Goal: Information Seeking & Learning: Learn about a topic

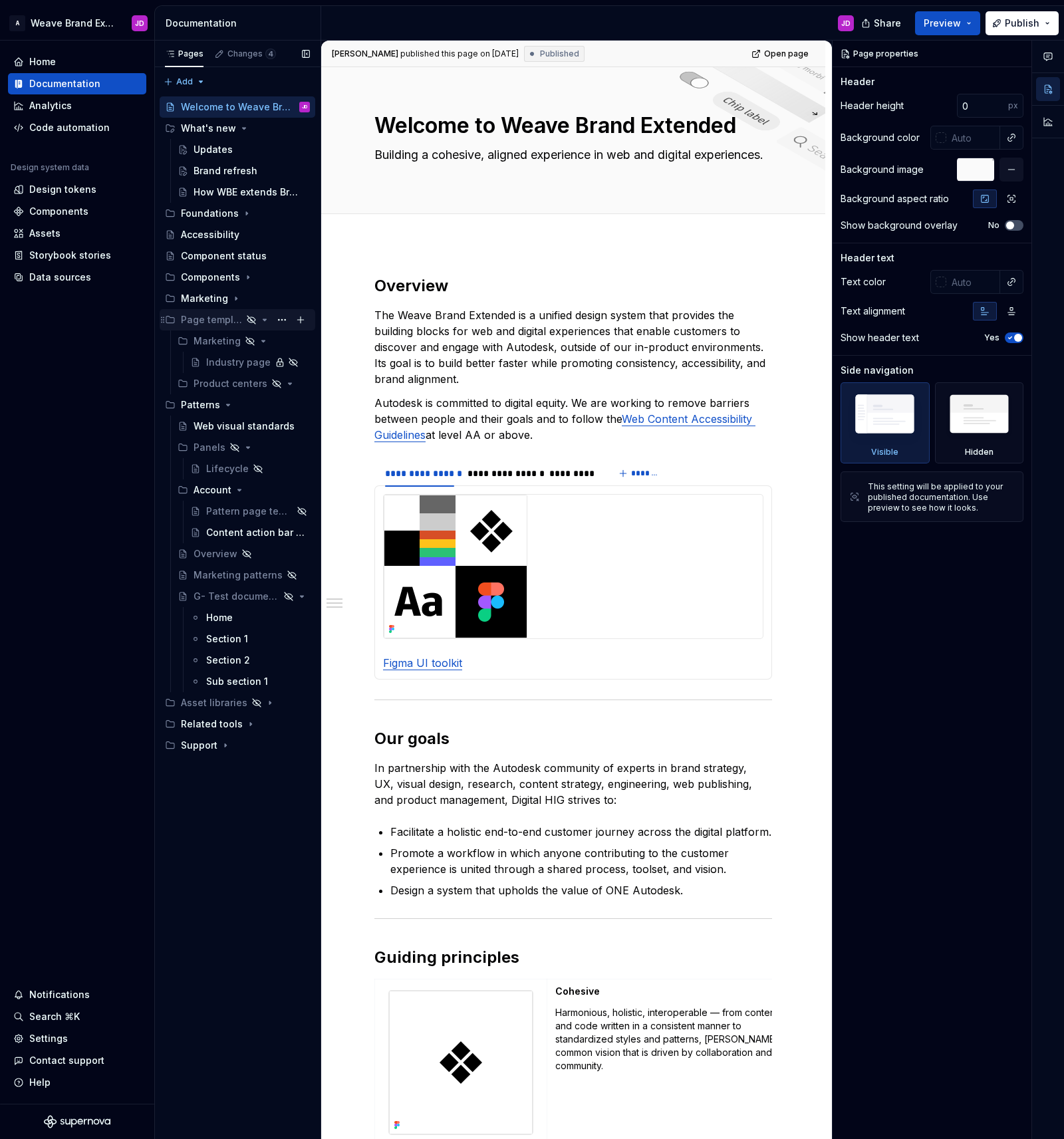
click at [270, 321] on div "Page templates" at bounding box center [245, 319] width 129 height 19
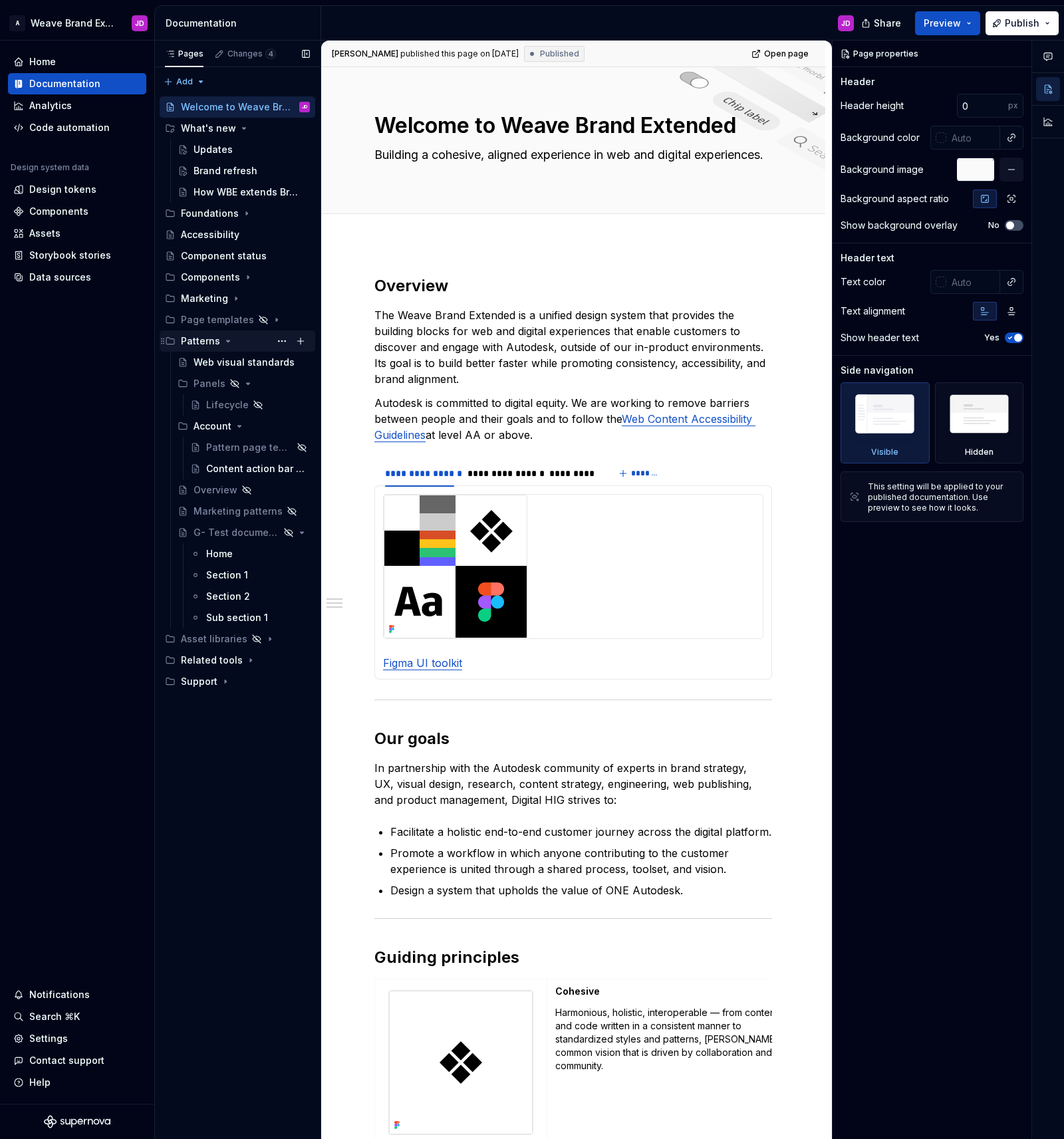
click at [228, 339] on icon "Page tree" at bounding box center [228, 341] width 10 height 10
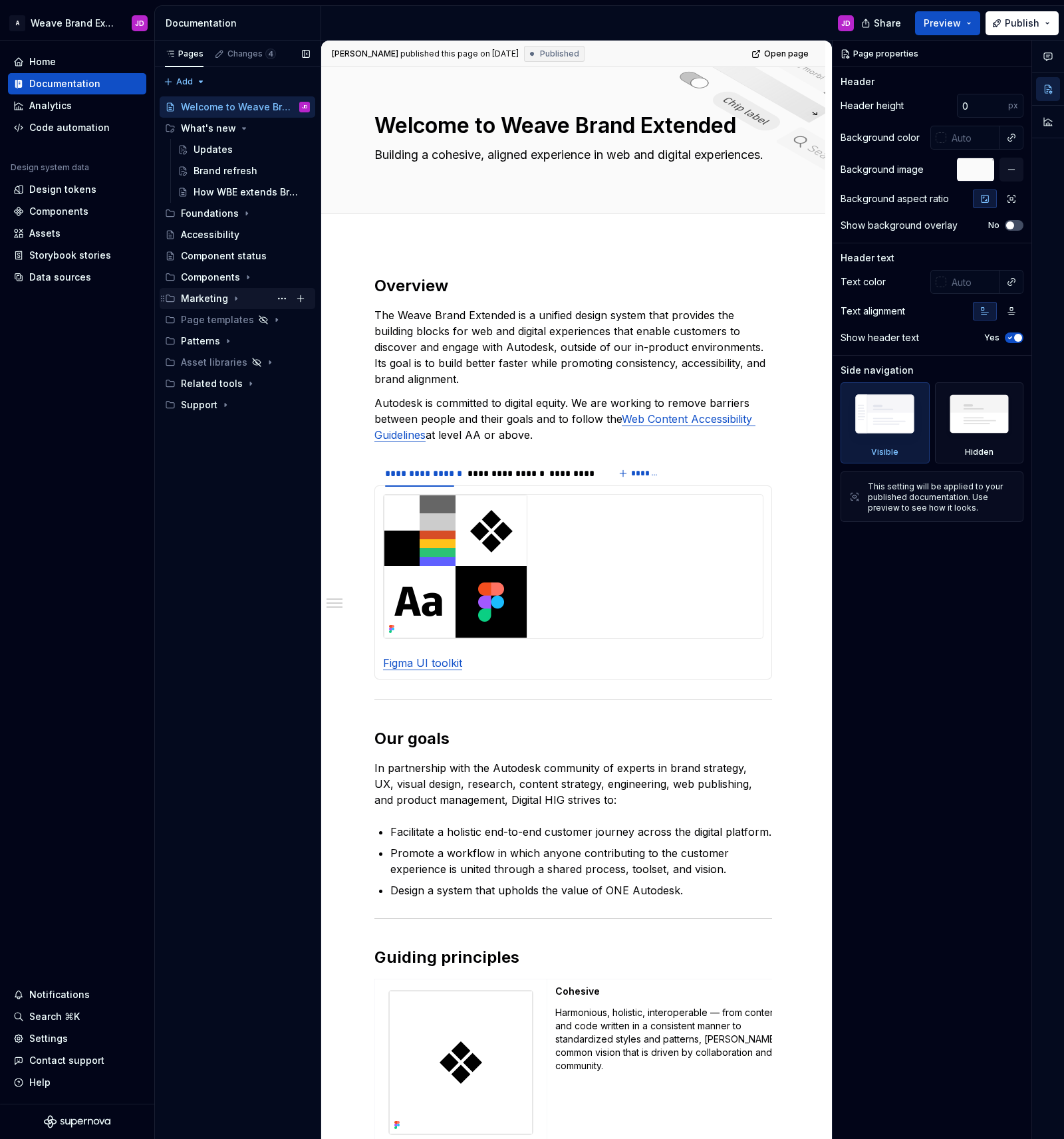
click at [234, 300] on icon "Page tree" at bounding box center [235, 298] width 10 height 10
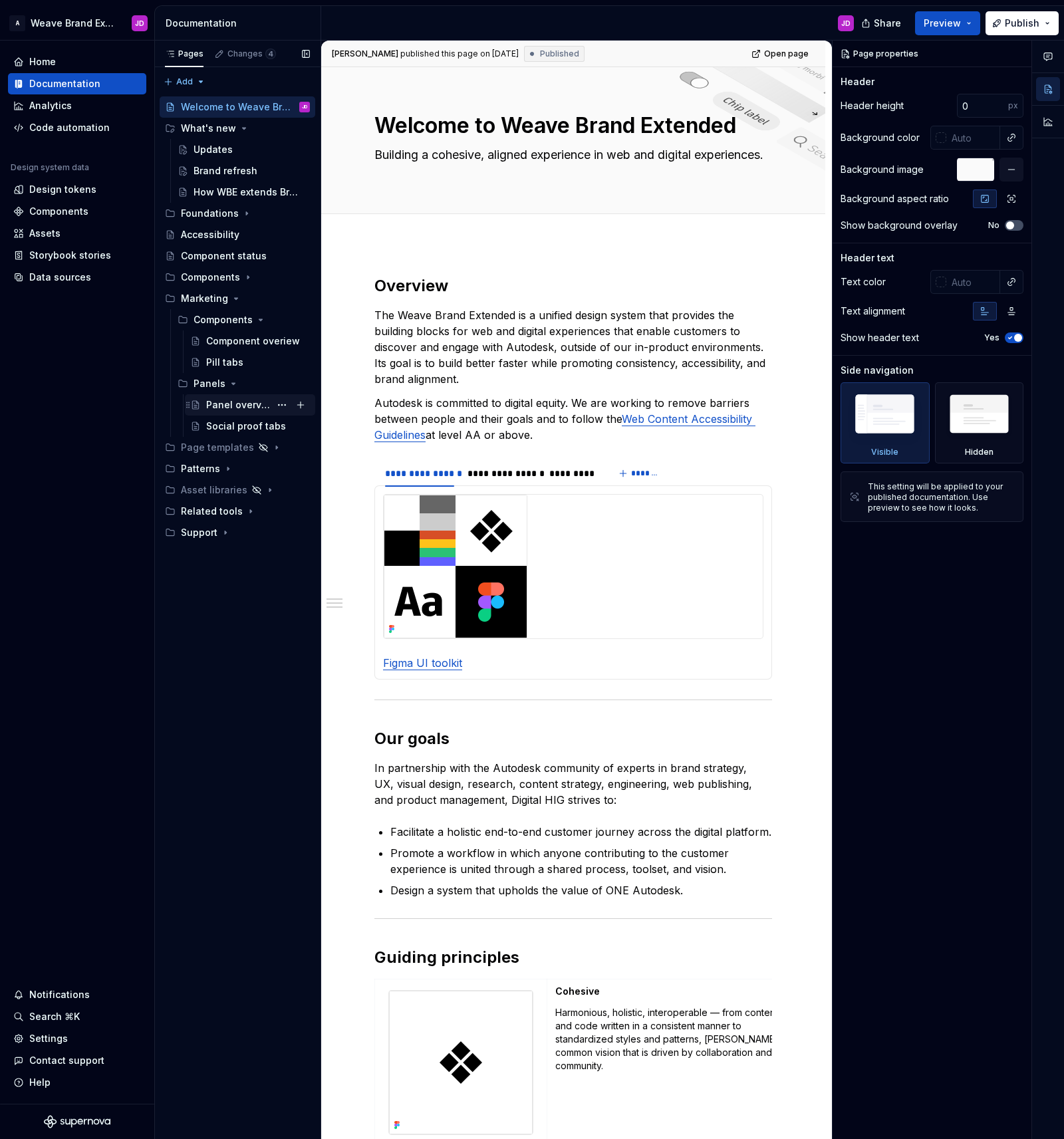
click at [235, 406] on div "Panel overview" at bounding box center [238, 404] width 64 height 13
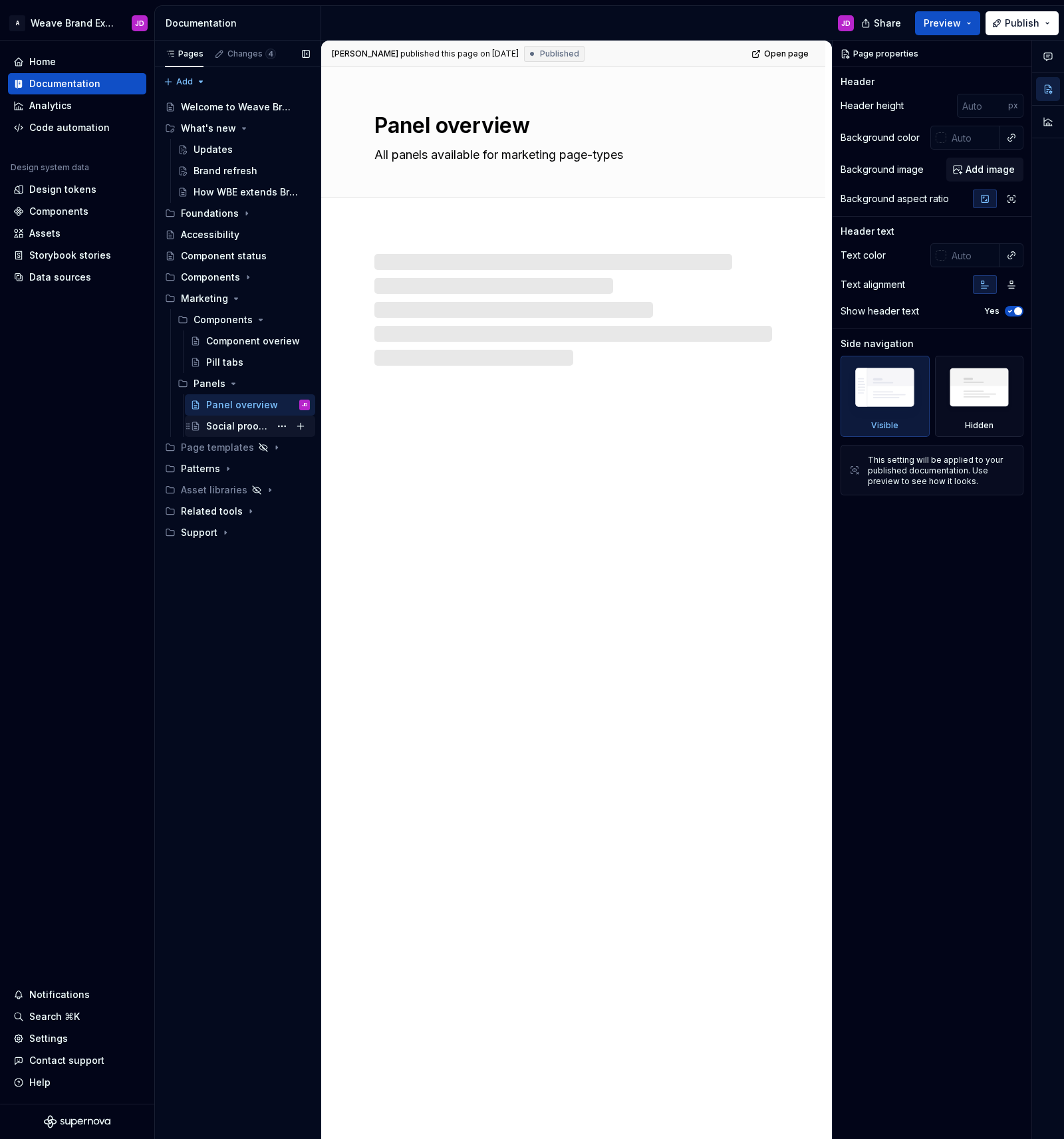
click at [233, 423] on div "Social proof tabs" at bounding box center [238, 426] width 64 height 13
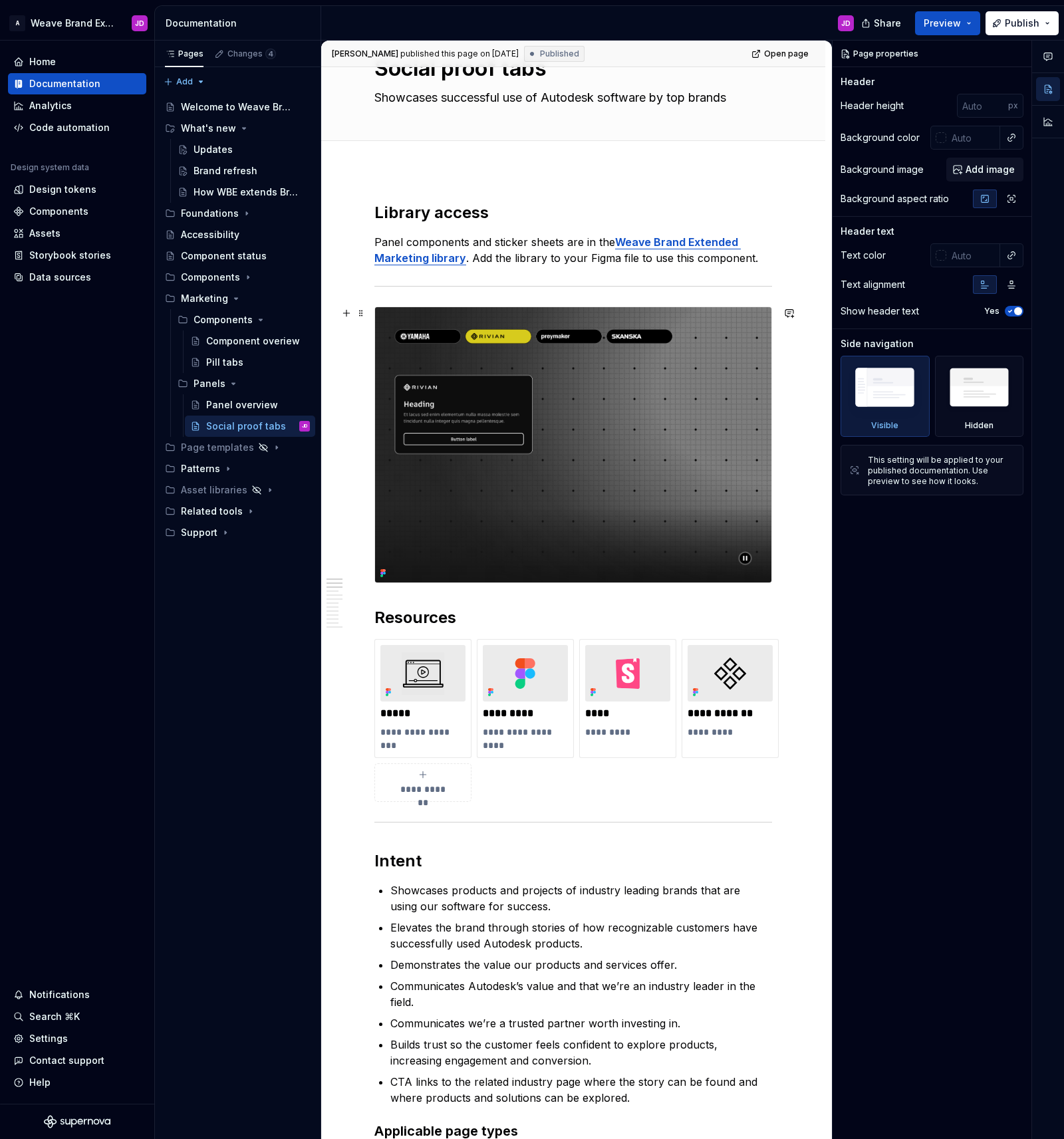
scroll to position [78, 0]
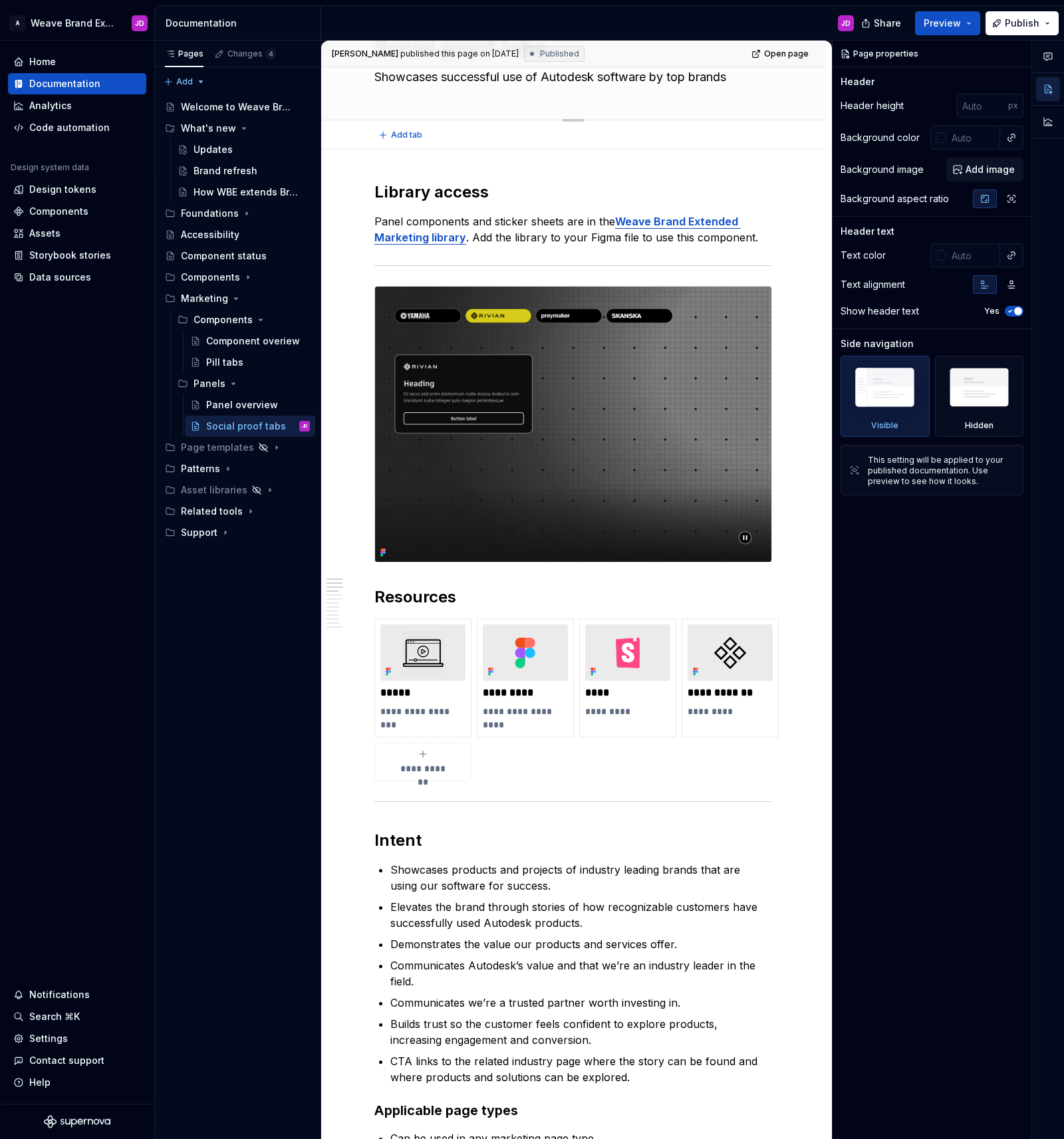
type textarea "*"
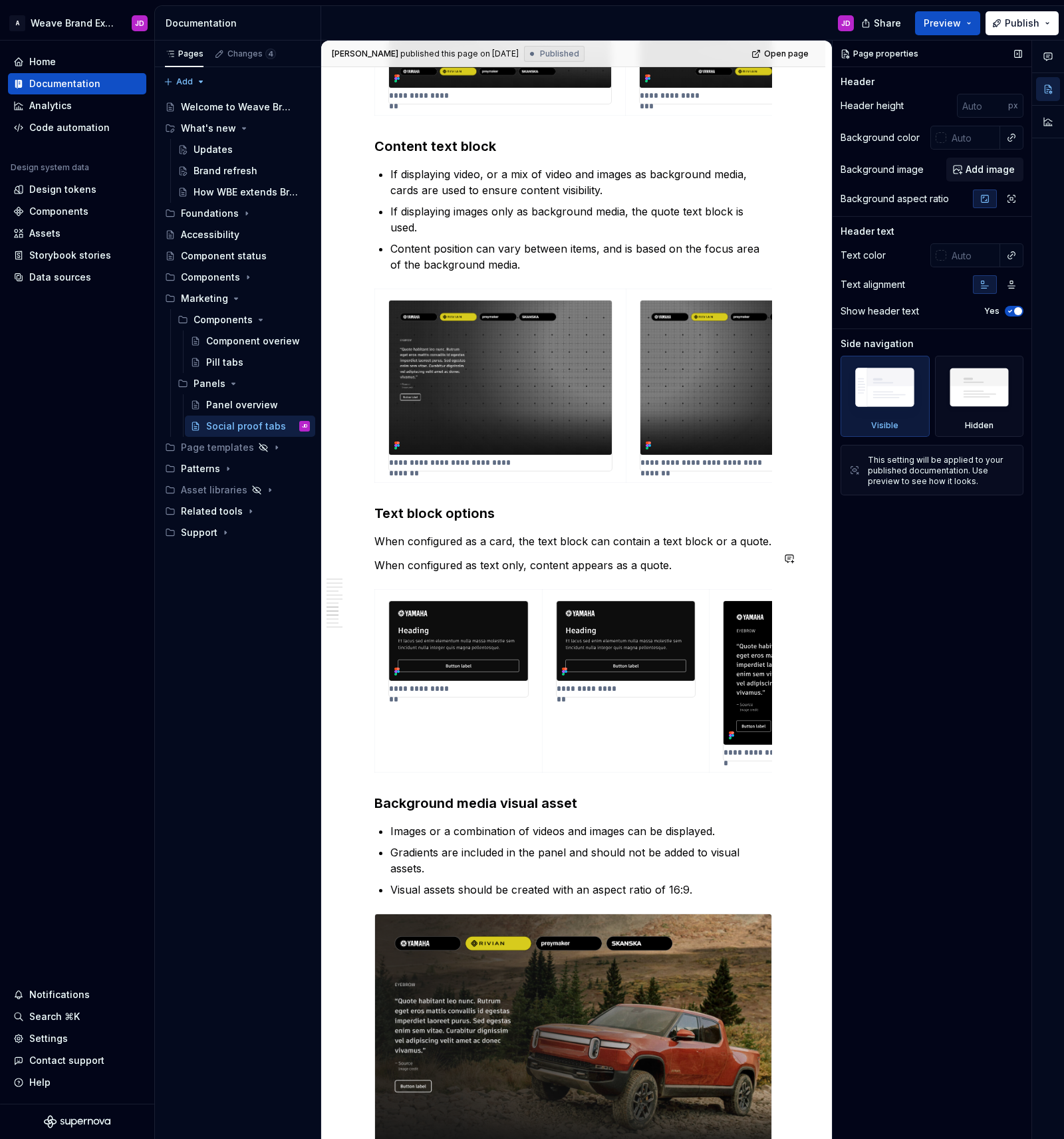
scroll to position [2346, 0]
